Goal: Transaction & Acquisition: Download file/media

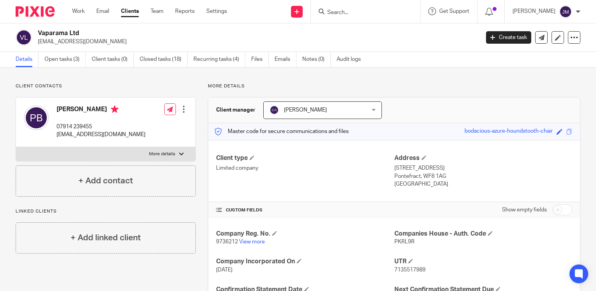
click at [364, 10] on input "Search" at bounding box center [361, 12] width 70 height 7
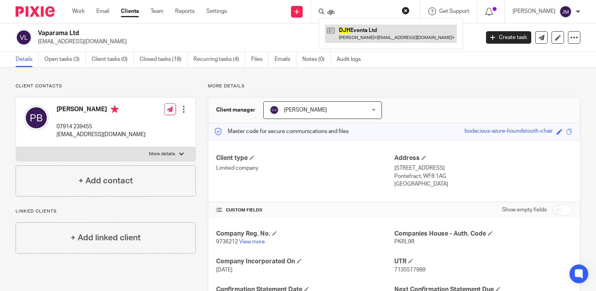
type input "djh"
click at [373, 38] on link at bounding box center [391, 34] width 132 height 18
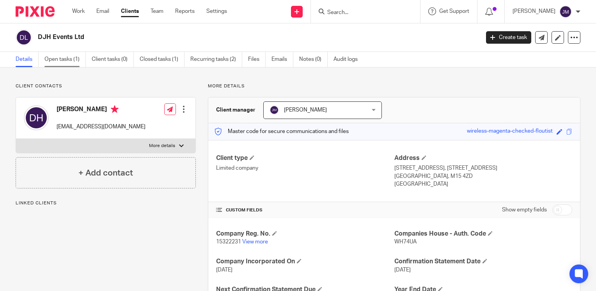
click at [59, 57] on link "Open tasks (1)" at bounding box center [64, 59] width 41 height 15
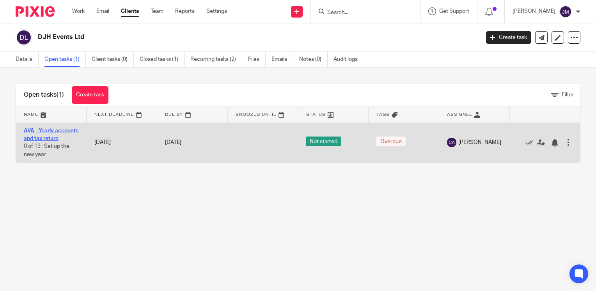
click at [43, 135] on link "AVA - Yearly accounts and tax return" at bounding box center [51, 134] width 55 height 13
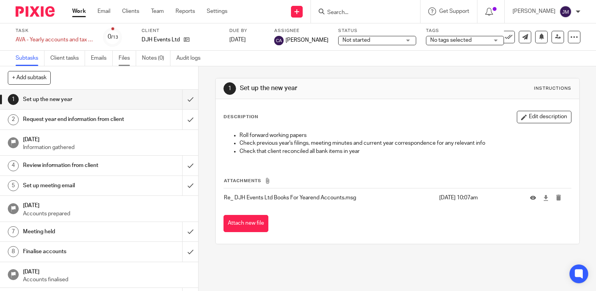
click at [123, 53] on link "Files" at bounding box center [127, 58] width 18 height 15
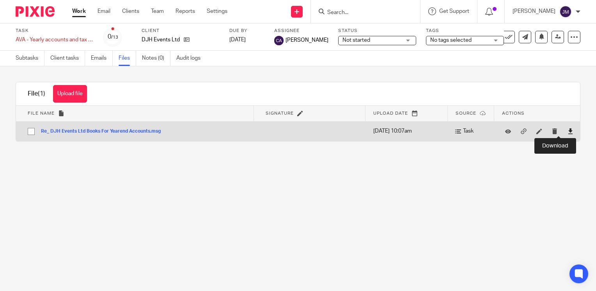
click at [567, 133] on icon at bounding box center [570, 131] width 6 height 6
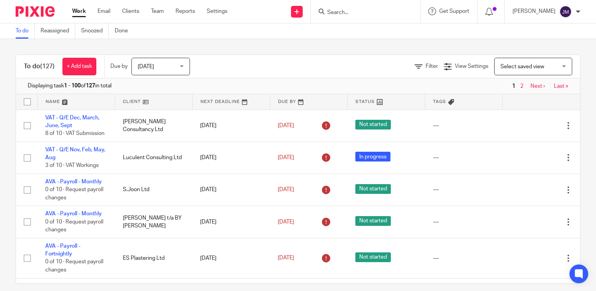
click at [348, 14] on input "Search" at bounding box center [361, 12] width 70 height 7
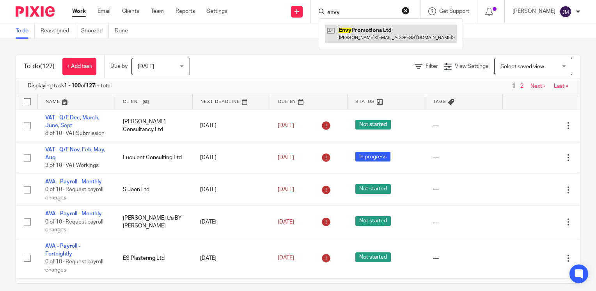
type input "envy"
click at [366, 28] on link at bounding box center [391, 34] width 132 height 18
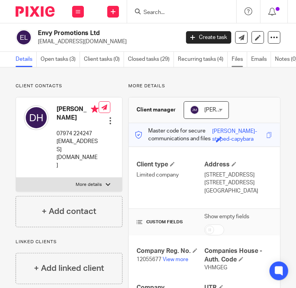
click at [239, 58] on link "Files" at bounding box center [240, 59] width 16 height 15
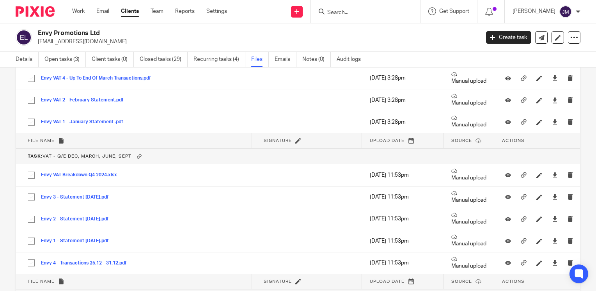
scroll to position [1247, 0]
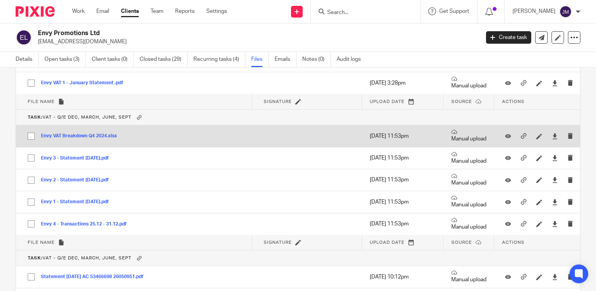
click at [34, 133] on input "checkbox" at bounding box center [31, 136] width 15 height 15
checkbox input "true"
click at [295, 135] on link at bounding box center [554, 136] width 6 height 8
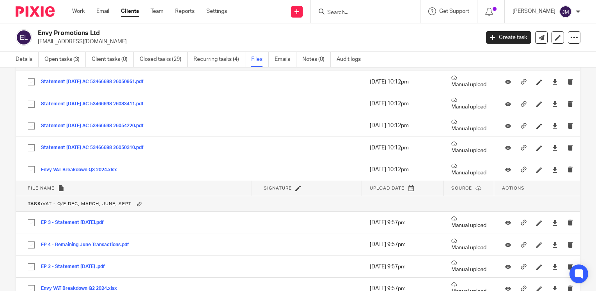
scroll to position [1403, 0]
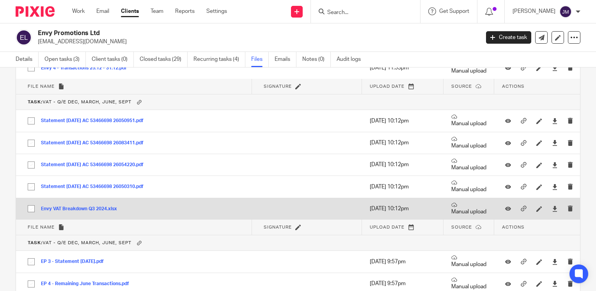
click at [31, 204] on input "checkbox" at bounding box center [31, 208] width 15 height 15
checkbox input "true"
click at [295, 205] on div at bounding box center [554, 209] width 12 height 12
click at [295, 206] on icon at bounding box center [554, 209] width 6 height 6
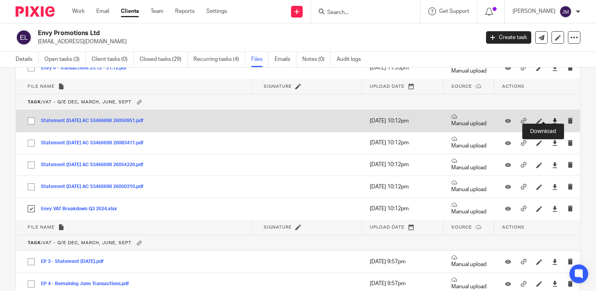
click at [295, 118] on icon at bounding box center [554, 121] width 6 height 6
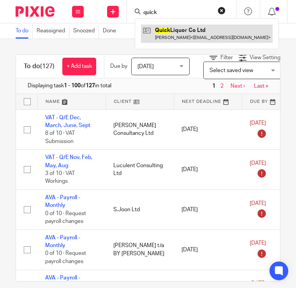
type input "quick"
click at [162, 30] on link at bounding box center [207, 34] width 132 height 18
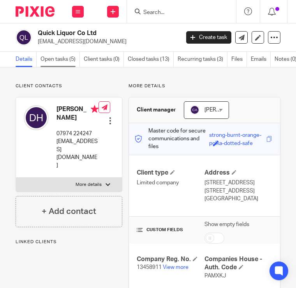
click at [46, 58] on link "Open tasks (5)" at bounding box center [60, 59] width 39 height 15
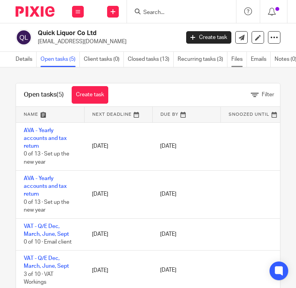
click at [241, 56] on link "Files" at bounding box center [240, 59] width 16 height 15
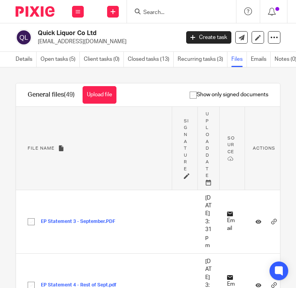
scroll to position [78, 0]
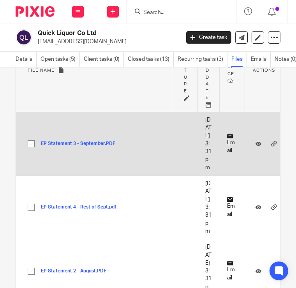
click at [30, 151] on input "checkbox" at bounding box center [31, 143] width 15 height 15
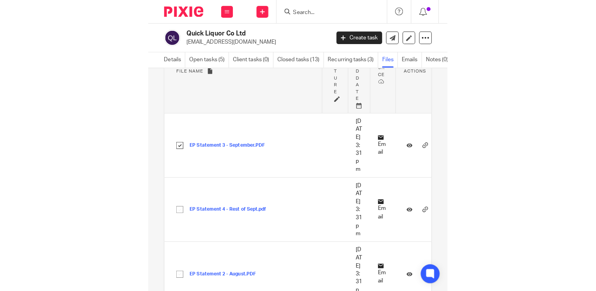
scroll to position [0, 0]
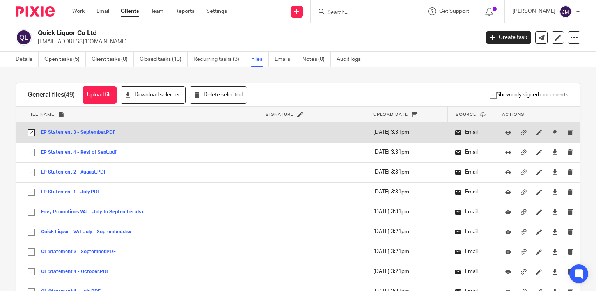
click at [30, 132] on input "checkbox" at bounding box center [31, 132] width 15 height 15
checkbox input "false"
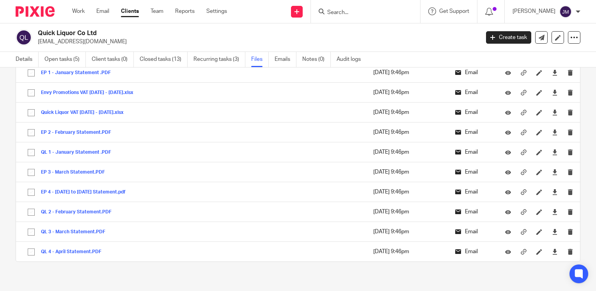
scroll to position [1361, 0]
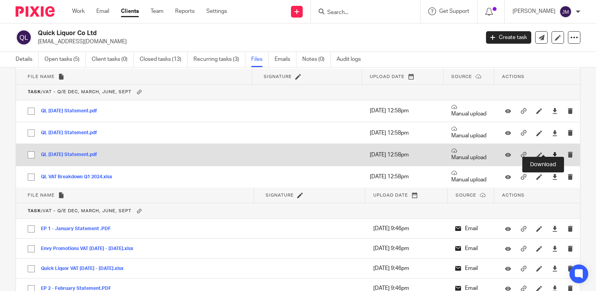
click at [296, 152] on icon at bounding box center [554, 155] width 6 height 6
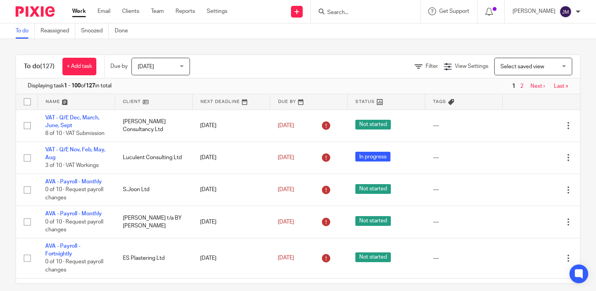
click at [394, 14] on input "Search" at bounding box center [361, 12] width 70 height 7
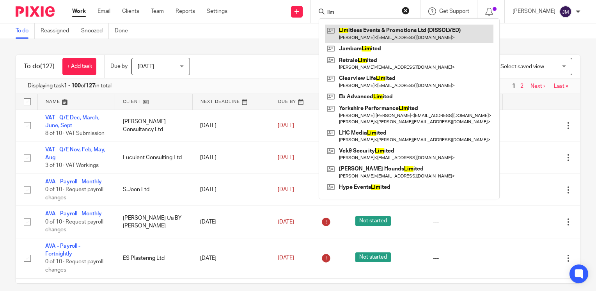
type input "lim"
click at [416, 34] on link at bounding box center [409, 34] width 168 height 18
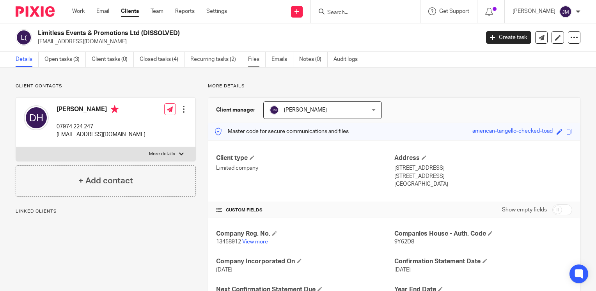
click at [249, 57] on link "Files" at bounding box center [257, 59] width 18 height 15
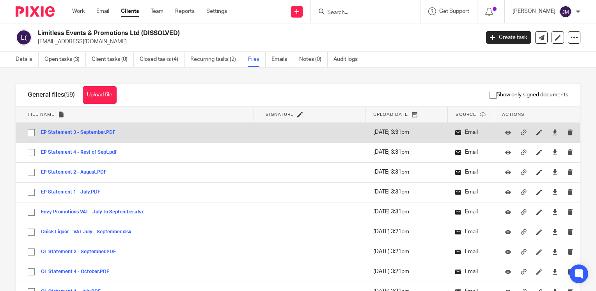
click at [551, 133] on div at bounding box center [557, 132] width 12 height 8
click at [551, 132] on icon at bounding box center [554, 132] width 6 height 6
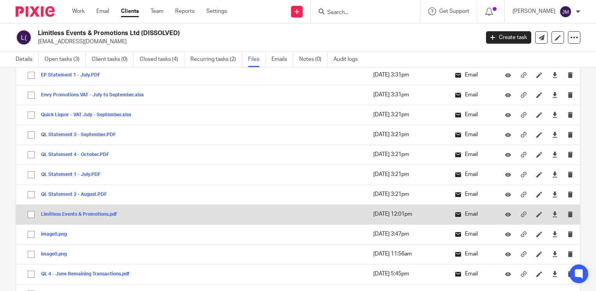
scroll to position [156, 0]
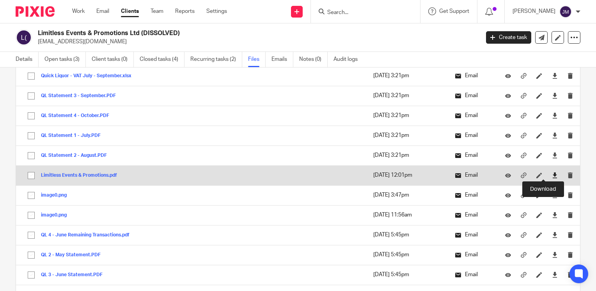
click at [551, 174] on icon at bounding box center [554, 175] width 6 height 6
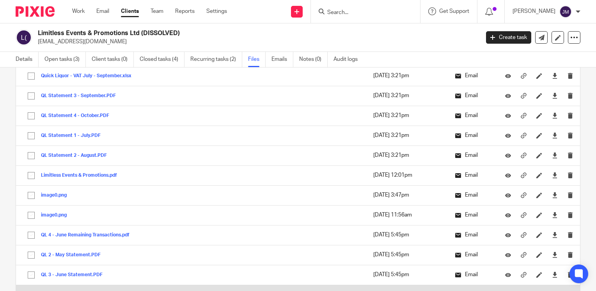
scroll to position [234, 0]
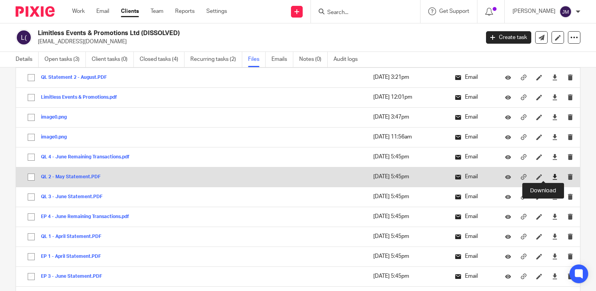
click at [551, 173] on link at bounding box center [554, 177] width 6 height 8
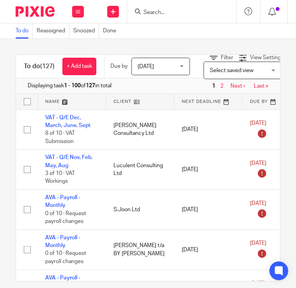
click at [204, 15] on input "Search" at bounding box center [178, 12] width 70 height 7
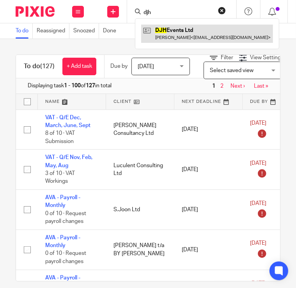
type input "djh"
click at [198, 29] on link at bounding box center [207, 34] width 132 height 18
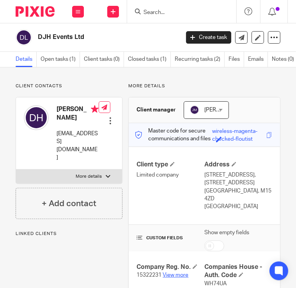
click at [174, 274] on link "View more" at bounding box center [176, 274] width 26 height 5
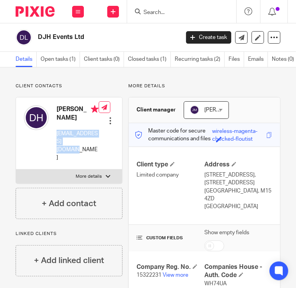
drag, startPoint x: 83, startPoint y: 141, endPoint x: 57, endPoint y: 132, distance: 27.7
click at [57, 132] on p "[EMAIL_ADDRESS][DOMAIN_NAME]" at bounding box center [78, 146] width 42 height 32
copy p "[EMAIL_ADDRESS][DOMAIN_NAME]"
click at [83, 139] on p "[EMAIL_ADDRESS][DOMAIN_NAME]" at bounding box center [78, 146] width 42 height 32
click at [81, 144] on p "[EMAIL_ADDRESS][DOMAIN_NAME]" at bounding box center [78, 146] width 42 height 32
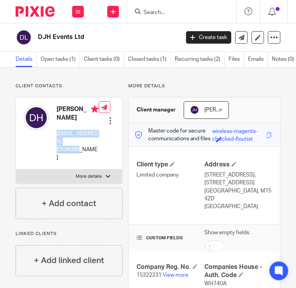
drag, startPoint x: 79, startPoint y: 141, endPoint x: 57, endPoint y: 134, distance: 23.4
click at [57, 134] on p "[EMAIL_ADDRESS][DOMAIN_NAME]" at bounding box center [78, 146] width 42 height 32
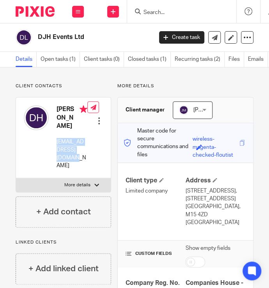
click at [157, 18] on div at bounding box center [181, 11] width 109 height 23
click at [161, 13] on input "Search" at bounding box center [178, 12] width 70 height 7
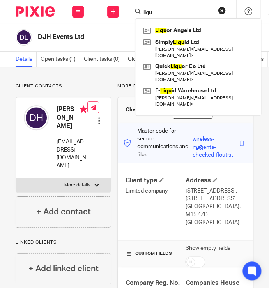
type input "liqu"
click at [165, 22] on div "Liqu or Angels Ltd Simply Liqu id Ltd [PERSON_NAME] < [EMAIL_ADDRESS][DOMAIN_NA…" at bounding box center [198, 66] width 126 height 97
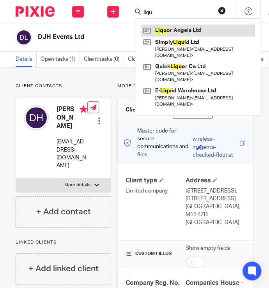
click at [165, 30] on link at bounding box center [198, 31] width 114 height 12
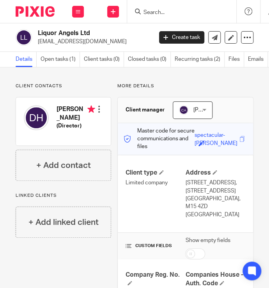
scroll to position [78, 0]
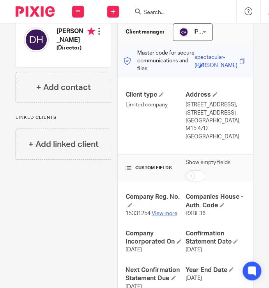
click at [159, 215] on link "View more" at bounding box center [165, 213] width 26 height 5
click at [158, 212] on link "View more" at bounding box center [165, 213] width 26 height 5
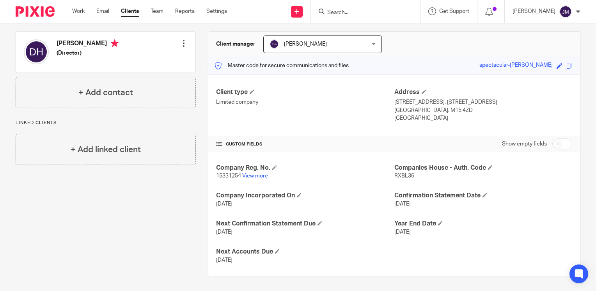
scroll to position [0, 0]
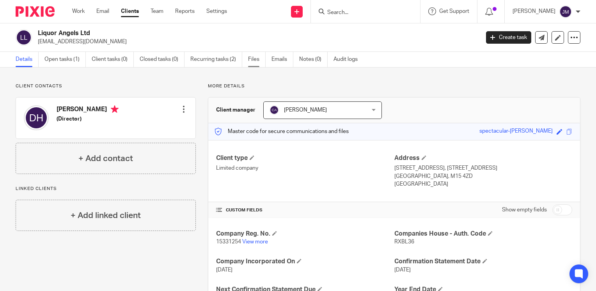
click at [256, 60] on link "Files" at bounding box center [257, 59] width 18 height 15
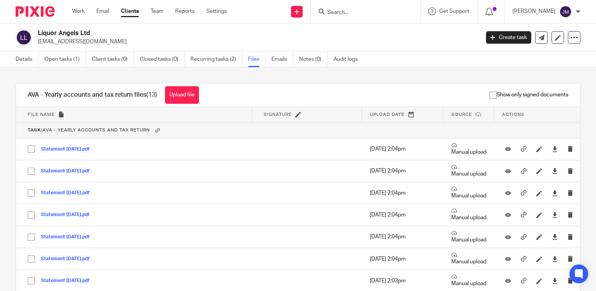
scroll to position [166, 0]
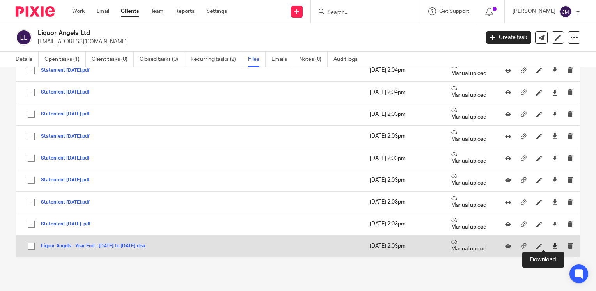
click at [551, 246] on icon at bounding box center [554, 246] width 6 height 6
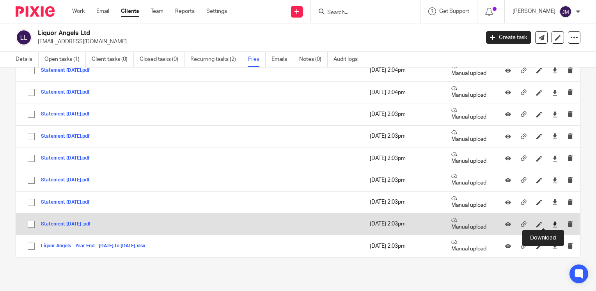
click at [551, 223] on icon at bounding box center [554, 224] width 6 height 6
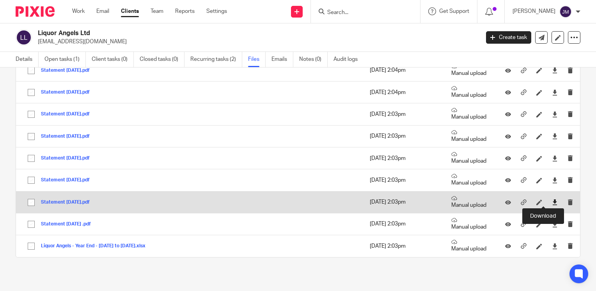
click at [551, 202] on icon at bounding box center [554, 202] width 6 height 6
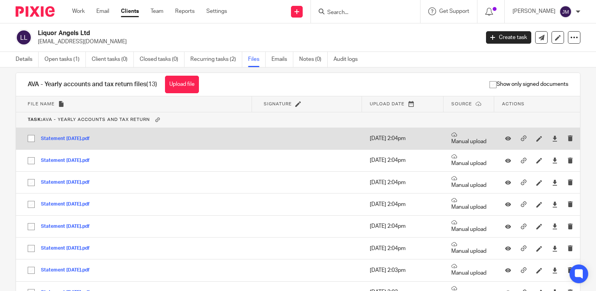
scroll to position [0, 0]
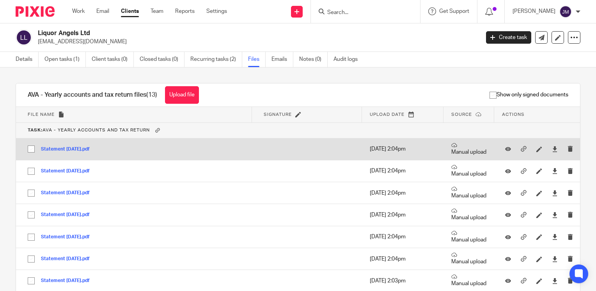
click at [30, 150] on input "checkbox" at bounding box center [31, 148] width 15 height 15
checkbox input "true"
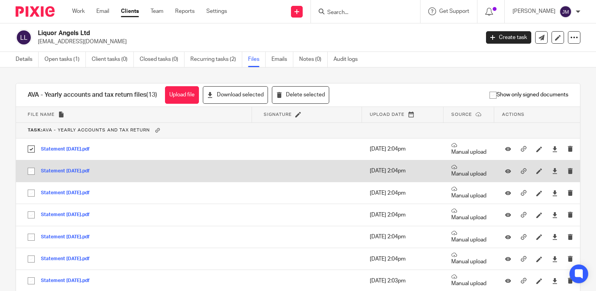
click at [29, 170] on input "checkbox" at bounding box center [31, 171] width 15 height 15
checkbox input "true"
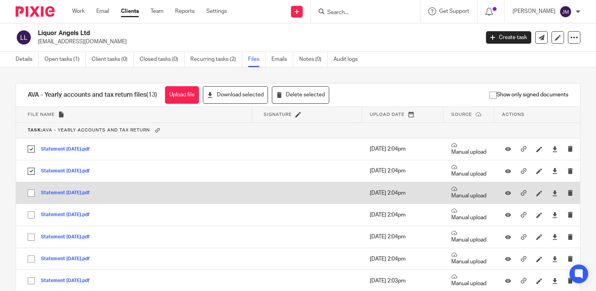
click at [33, 193] on input "checkbox" at bounding box center [31, 193] width 15 height 15
checkbox input "true"
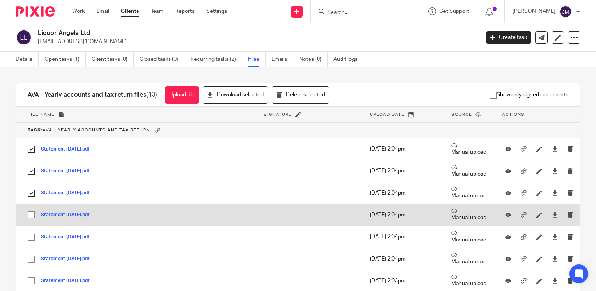
click at [32, 217] on input "checkbox" at bounding box center [31, 214] width 15 height 15
checkbox input "true"
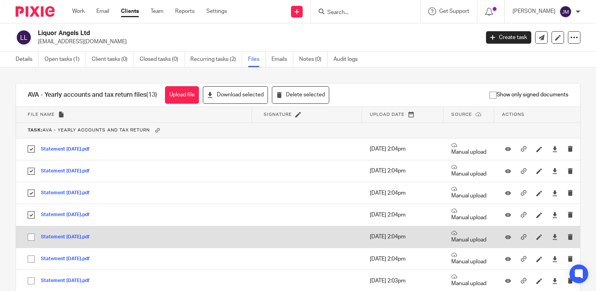
click at [32, 241] on input "checkbox" at bounding box center [31, 237] width 15 height 15
checkbox input "true"
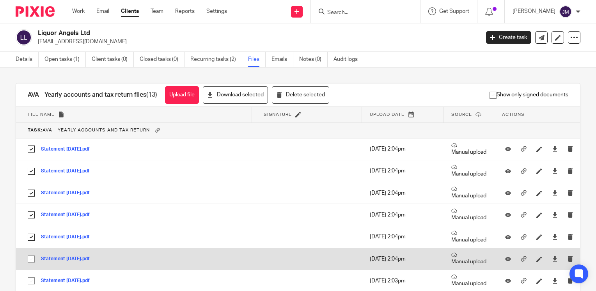
click at [25, 260] on input "checkbox" at bounding box center [31, 258] width 15 height 15
checkbox input "true"
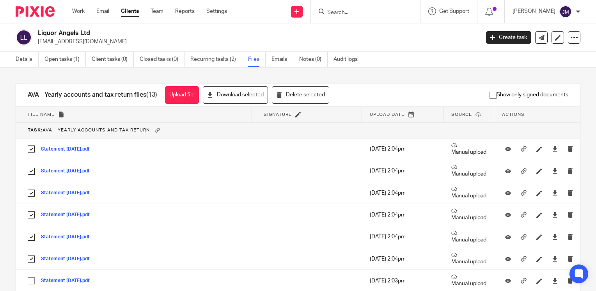
scroll to position [78, 0]
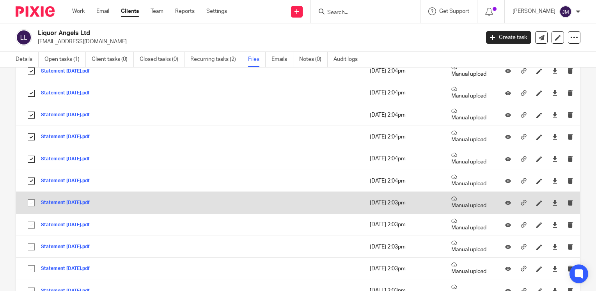
click at [31, 200] on input "checkbox" at bounding box center [31, 202] width 15 height 15
checkbox input "true"
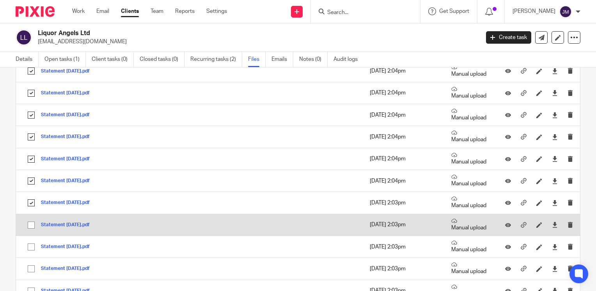
click at [30, 228] on input "checkbox" at bounding box center [31, 224] width 15 height 15
checkbox input "true"
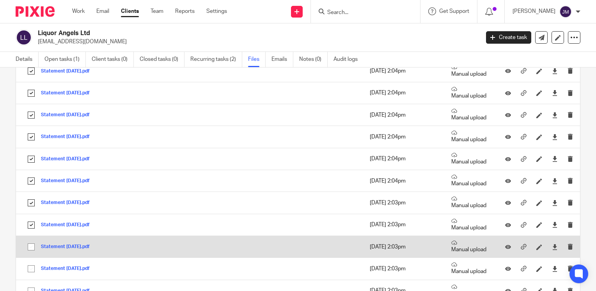
click at [33, 249] on input "checkbox" at bounding box center [31, 246] width 15 height 15
checkbox input "true"
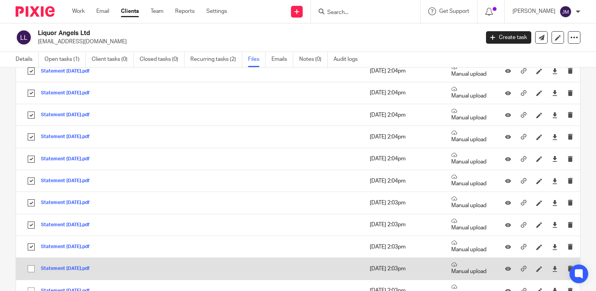
click at [29, 265] on input "checkbox" at bounding box center [31, 268] width 15 height 15
checkbox input "true"
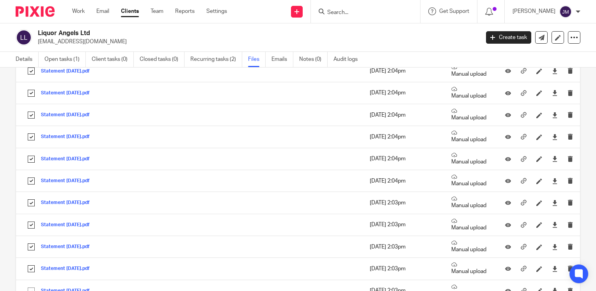
scroll to position [166, 0]
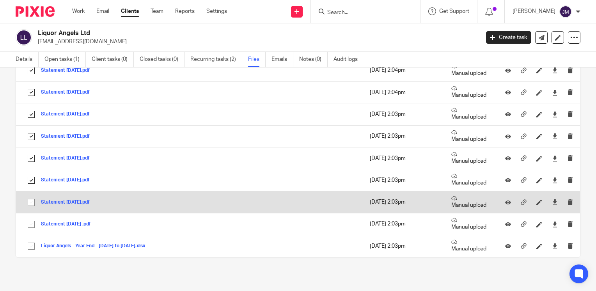
click at [30, 202] on input "checkbox" at bounding box center [31, 202] width 15 height 15
checkbox input "true"
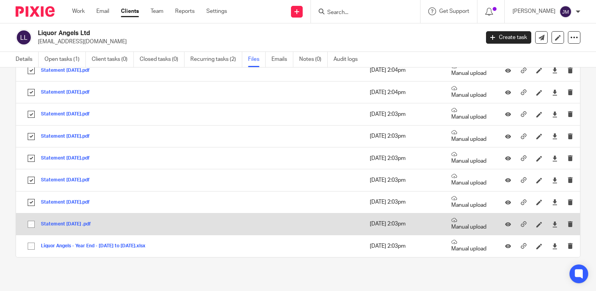
click at [35, 227] on input "checkbox" at bounding box center [31, 224] width 15 height 15
checkbox input "true"
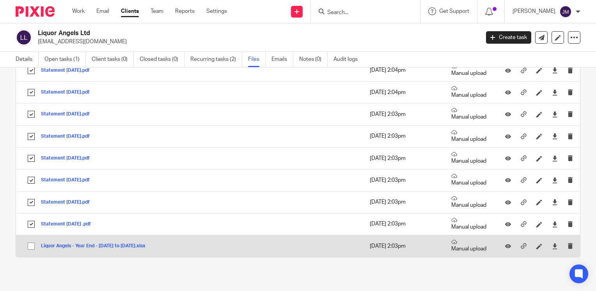
click at [34, 249] on input "checkbox" at bounding box center [31, 246] width 15 height 15
checkbox input "true"
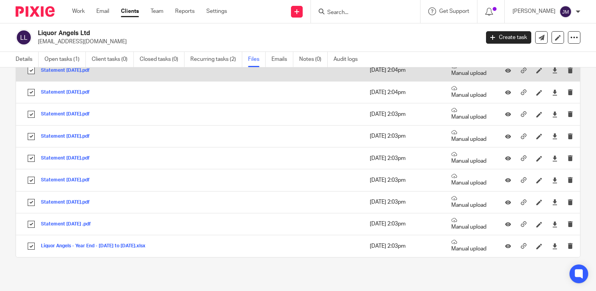
scroll to position [0, 0]
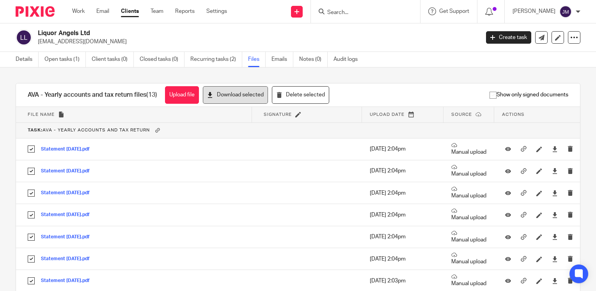
click at [248, 96] on button "Download selected" at bounding box center [235, 95] width 65 height 18
click at [124, 11] on link "Clients" at bounding box center [130, 11] width 18 height 8
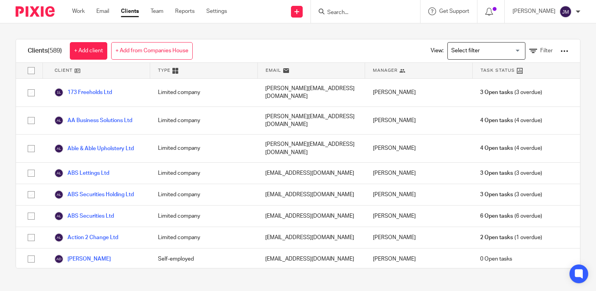
click at [529, 49] on link "Filter" at bounding box center [540, 51] width 23 height 8
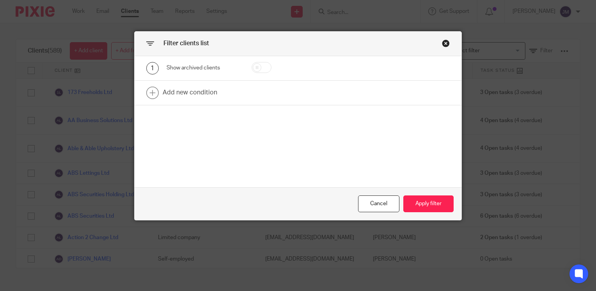
click at [255, 66] on input "checkbox" at bounding box center [261, 67] width 20 height 11
checkbox input "true"
click at [201, 93] on link at bounding box center [297, 93] width 327 height 24
click at [196, 94] on div "Field" at bounding box center [199, 95] width 53 height 16
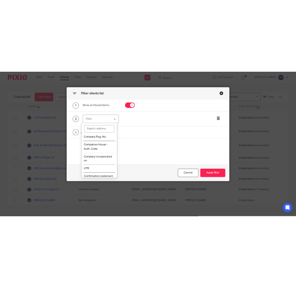
scroll to position [105, 0]
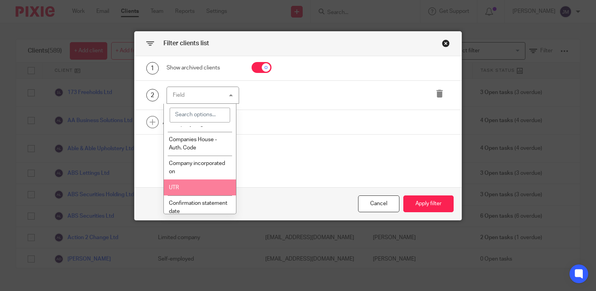
click at [196, 189] on li "UTR" at bounding box center [200, 187] width 72 height 16
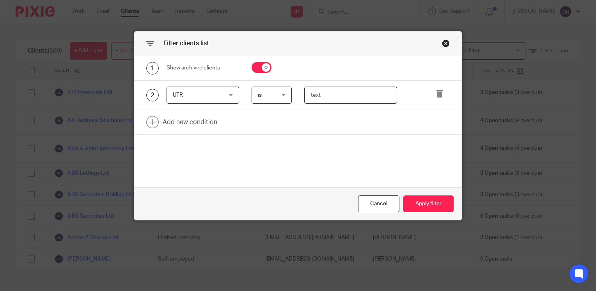
click at [315, 94] on input "text" at bounding box center [350, 96] width 93 height 18
paste input "3685714122"
type input "3685714122"
click at [418, 204] on button "Apply filter" at bounding box center [428, 203] width 50 height 17
